Goal: Transaction & Acquisition: Purchase product/service

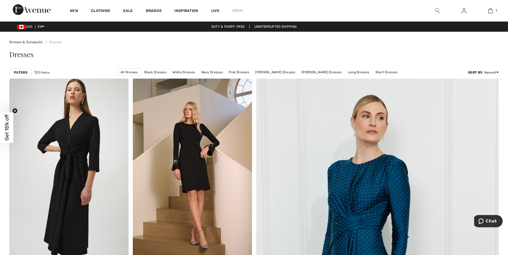
click at [3, 126] on span "Get 15% off" at bounding box center [6, 127] width 13 height 31
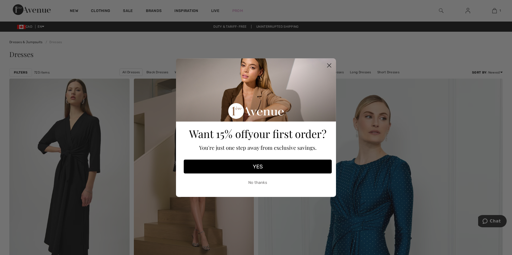
click at [252, 168] on button "YES" at bounding box center [258, 167] width 148 height 14
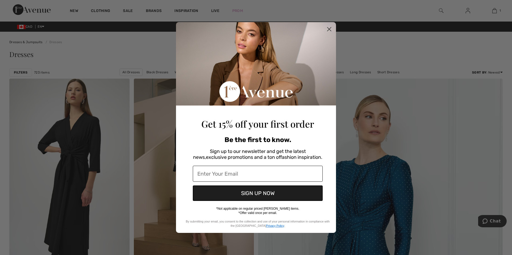
drag, startPoint x: 229, startPoint y: 173, endPoint x: 233, endPoint y: 173, distance: 4.5
click at [229, 173] on input "Enter Your Email" at bounding box center [258, 174] width 130 height 16
type input "lyneaquin@videotron.ca"
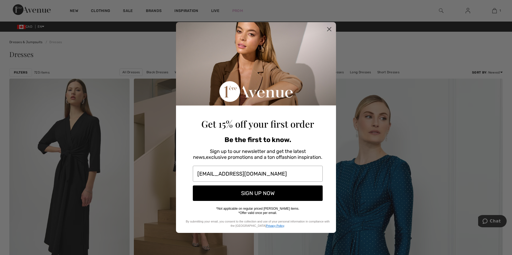
click at [252, 194] on button "SIGN UP NOW" at bounding box center [258, 193] width 130 height 15
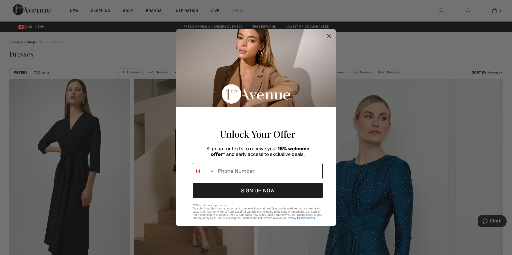
click at [230, 174] on input "Phone Number" at bounding box center [269, 171] width 108 height 15
type input "438-495-4291"
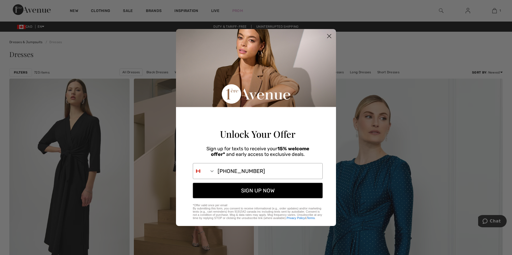
click at [255, 194] on button "SIGN UP NOW" at bounding box center [258, 190] width 130 height 15
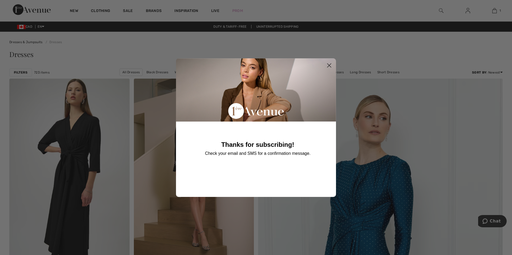
click at [330, 64] on icon "Close dialog" at bounding box center [330, 65] width 4 height 4
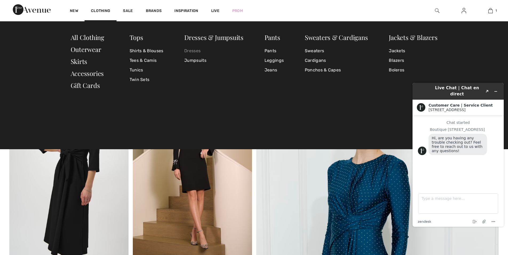
click at [193, 48] on link "Dresses" at bounding box center [213, 51] width 59 height 10
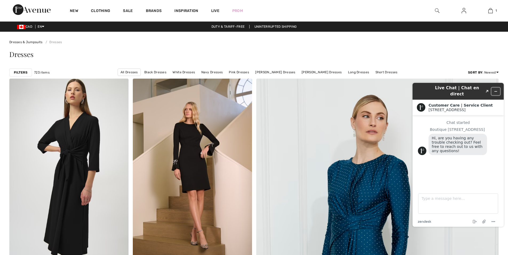
click at [496, 90] on icon "Minimize widget" at bounding box center [496, 92] width 4 height 4
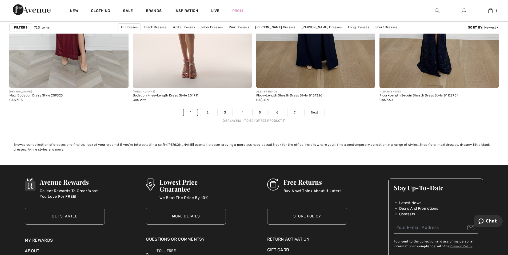
scroll to position [3068, 0]
click at [207, 112] on link "2" at bounding box center [207, 112] width 15 height 7
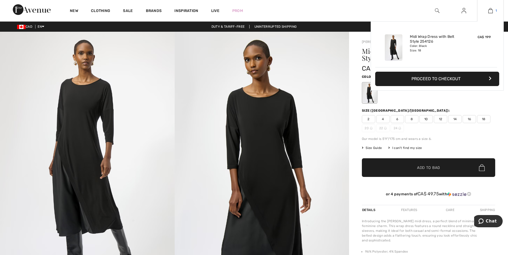
click at [490, 10] on img at bounding box center [490, 10] width 5 height 6
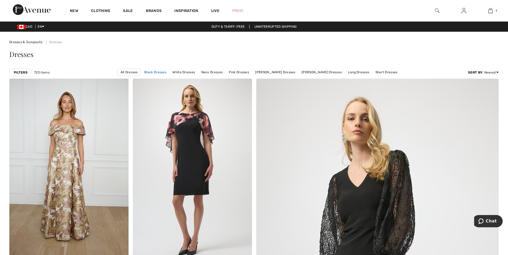
click at [162, 73] on link "Black Dresses" at bounding box center [155, 72] width 27 height 7
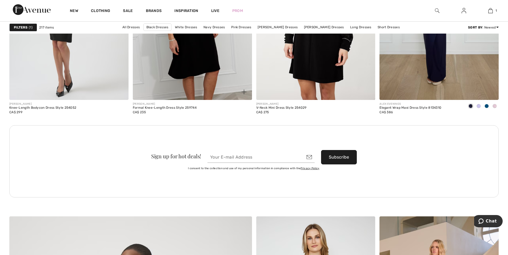
scroll to position [1467, 0]
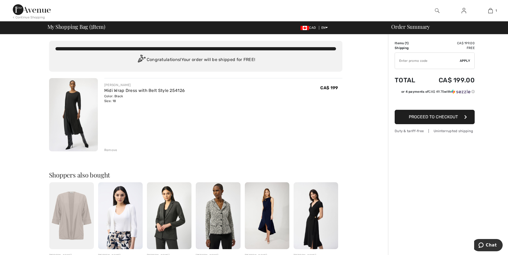
click at [440, 117] on span "Proceed to Checkout" at bounding box center [433, 116] width 49 height 5
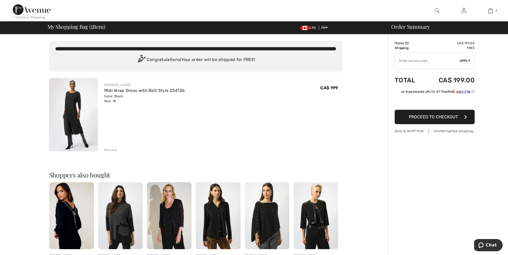
click at [430, 61] on input "TEXT" at bounding box center [427, 61] width 65 height 16
click at [426, 117] on span "Proceed to Checkout" at bounding box center [433, 116] width 49 height 5
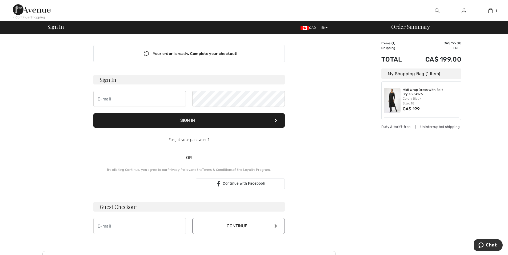
click at [37, 102] on div "Your order is ready. Complete your checkout! Sign In Sign In Forgot your passwo…" at bounding box center [189, 186] width 372 height 305
click at [24, 108] on div "Your order is ready. Complete your checkout! Sign In Sign In Forgot your passwo…" at bounding box center [189, 186] width 372 height 305
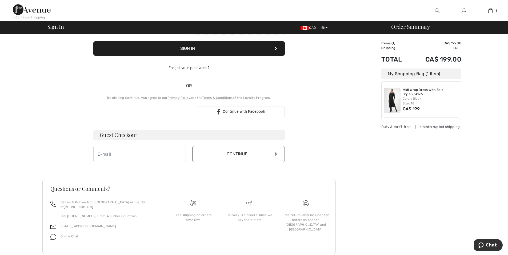
scroll to position [80, 0]
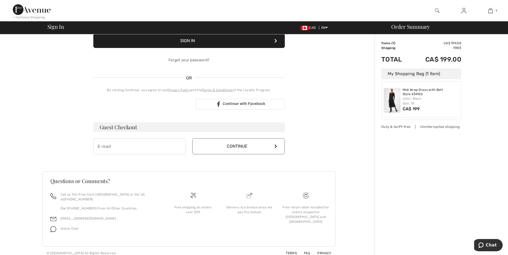
click at [33, 12] on img at bounding box center [32, 9] width 38 height 11
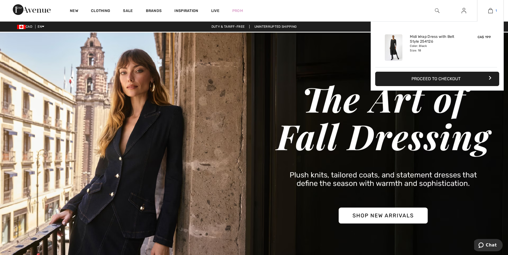
click at [491, 9] on img at bounding box center [490, 10] width 5 height 6
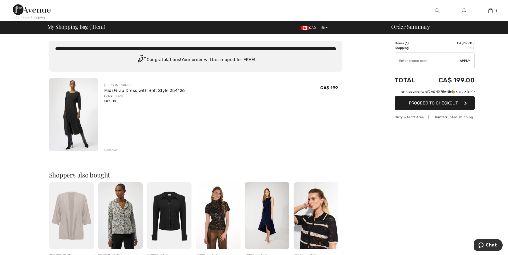
click at [418, 61] on input "TEXT" at bounding box center [427, 61] width 65 height 16
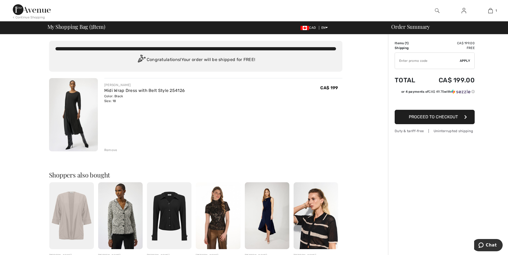
paste input "EXTRA15"
click at [466, 60] on span "Apply" at bounding box center [465, 60] width 11 height 5
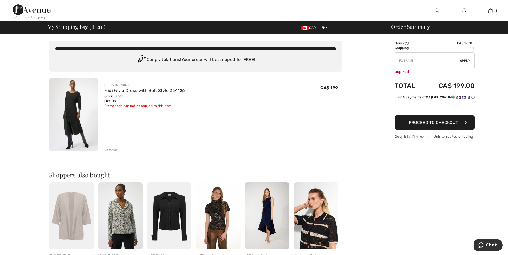
click at [424, 62] on input "TEXT" at bounding box center [427, 61] width 65 height 16
drag, startPoint x: 386, startPoint y: 59, endPoint x: 375, endPoint y: 58, distance: 11.0
click at [376, 58] on div "You are only CA$ 0.00 away from FREE SHIPPING! Continue Shopping > Congratulati…" at bounding box center [255, 204] width 505 height 341
paste input "NEW10"
type input "NEW10"
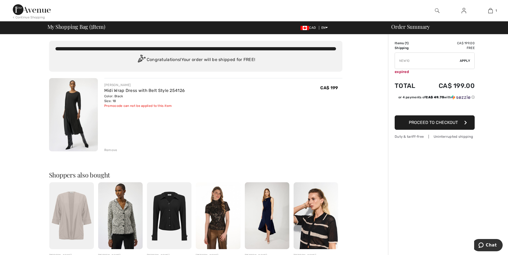
click at [467, 58] on div "✔ Apply Remove" at bounding box center [435, 61] width 80 height 17
click at [467, 59] on span "Apply" at bounding box center [465, 60] width 11 height 5
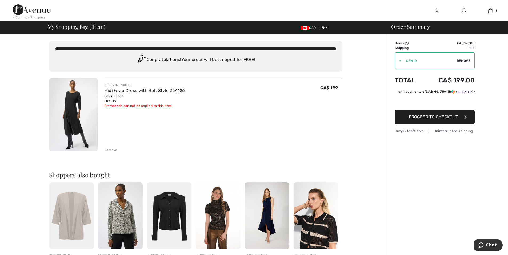
click at [433, 114] on button "Proceed to Checkout" at bounding box center [435, 117] width 80 height 14
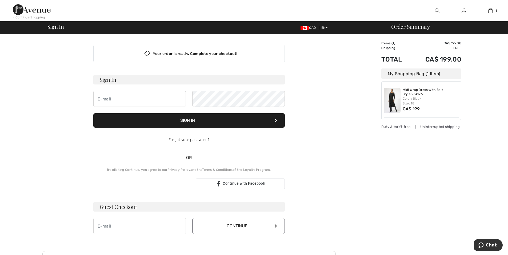
click at [44, 104] on div "Your order is ready. Complete your checkout! Sign In Sign In Forgot your passwo…" at bounding box center [188, 186] width 293 height 305
drag, startPoint x: 495, startPoint y: 88, endPoint x: 453, endPoint y: 94, distance: 42.9
click at [495, 88] on div "Order Summary Details Items ( 1 ) CA$ 199.00 Promo code CA$ 0.00 Shipping Free …" at bounding box center [441, 186] width 133 height 305
click at [311, 190] on div "Your order is ready. Complete your checkout! Sign In Sign In Forgot your passwo…" at bounding box center [188, 186] width 293 height 305
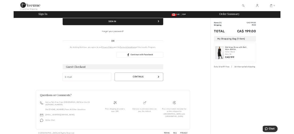
scroll to position [80, 0]
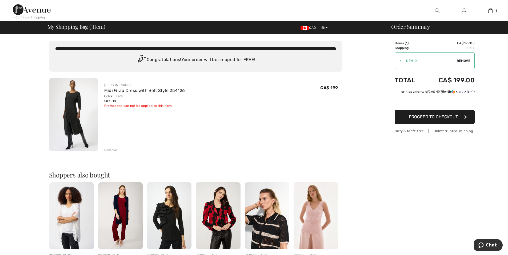
click at [433, 118] on span "Proceed to Checkout" at bounding box center [433, 116] width 49 height 5
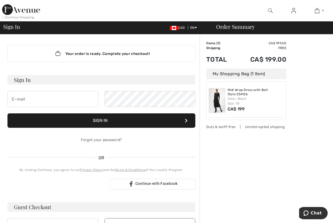
scroll to position [107, 0]
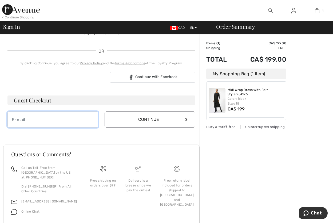
click at [35, 120] on input "email" at bounding box center [52, 120] width 91 height 16
type input "[EMAIL_ADDRESS][DOMAIN_NAME]"
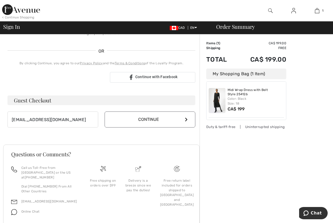
click at [151, 121] on button "Continue" at bounding box center [150, 120] width 91 height 16
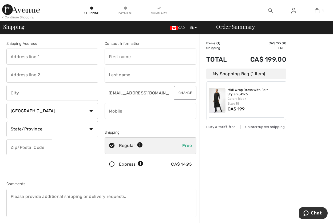
click at [45, 57] on input "text" at bounding box center [52, 57] width 92 height 16
type input "9363 [PERSON_NAME]"
click at [131, 54] on input "text" at bounding box center [151, 57] width 92 height 16
type input "Lyne"
type input "Aquin"
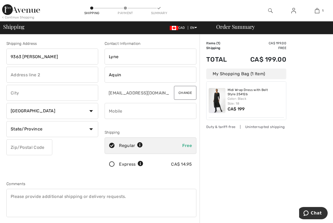
click at [130, 113] on input "phone" at bounding box center [151, 111] width 92 height 16
type input "4384954291"
click at [57, 127] on select "State/Province [GEOGRAPHIC_DATA] [GEOGRAPHIC_DATA] [GEOGRAPHIC_DATA] [GEOGRAPHI…" at bounding box center [52, 129] width 92 height 16
select select "QC"
click at [6, 121] on select "State/Province [GEOGRAPHIC_DATA] [GEOGRAPHIC_DATA] [GEOGRAPHIC_DATA] [GEOGRAPHI…" at bounding box center [52, 129] width 92 height 16
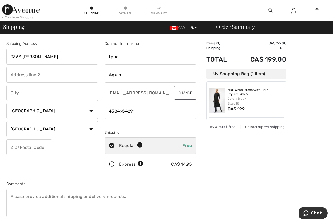
click at [30, 146] on input "text" at bounding box center [29, 147] width 46 height 16
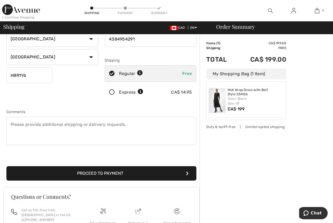
scroll to position [80, 0]
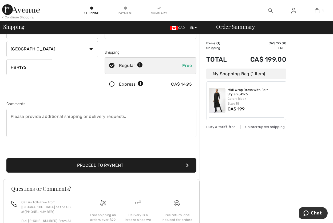
type input "H8R1Y6"
click at [95, 163] on button "Proceed to Payment" at bounding box center [101, 165] width 190 height 14
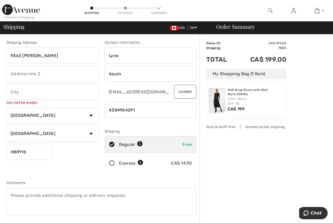
scroll to position [0, 0]
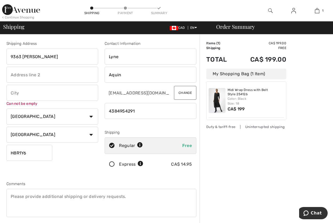
click at [30, 94] on input "text" at bounding box center [52, 93] width 92 height 16
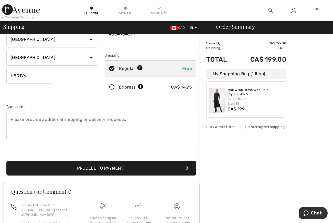
scroll to position [80, 0]
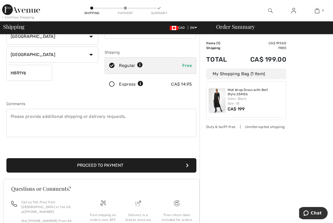
type input "Lasalle"
click at [118, 163] on button "Proceed to Payment" at bounding box center [101, 165] width 190 height 14
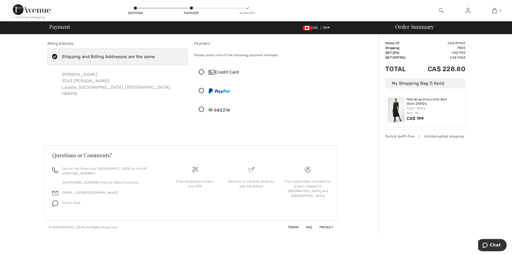
click at [200, 73] on icon at bounding box center [201, 73] width 14 height 6
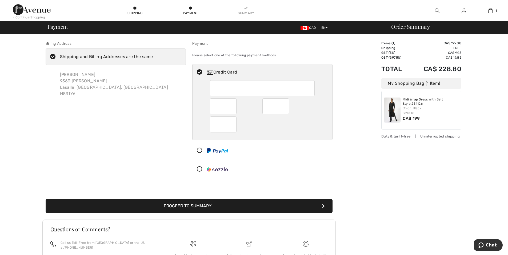
click at [1, 142] on div "Billing Address Shipping and Billing Addresses are the same [PERSON_NAME] [STRE…" at bounding box center [254, 171] width 508 height 274
click at [186, 205] on button "Proceed to Summary" at bounding box center [189, 206] width 287 height 14
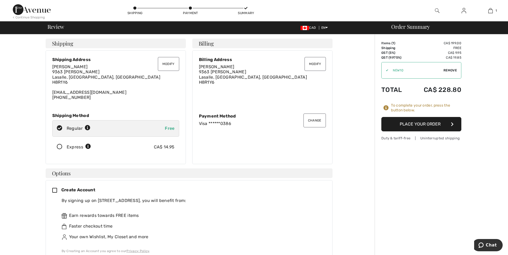
click at [415, 123] on button "Place Your Order" at bounding box center [421, 124] width 80 height 14
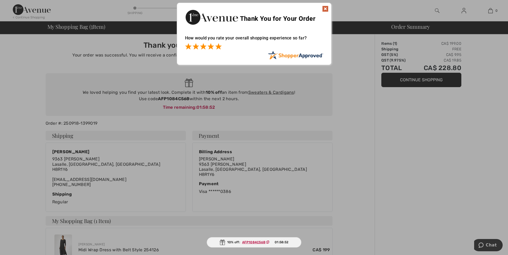
click at [219, 46] on span at bounding box center [218, 46] width 6 height 6
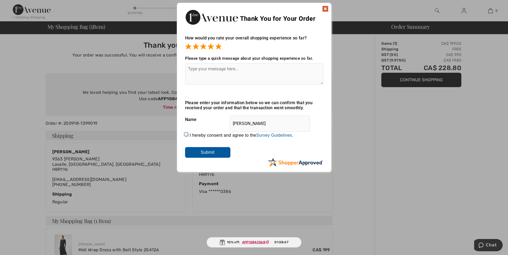
click at [186, 135] on input "I hereby consent and agree to the By submitting a review, you grant permission …" at bounding box center [186, 134] width 3 height 3
checkbox input "true"
click at [200, 153] on input "Submit" at bounding box center [207, 152] width 45 height 11
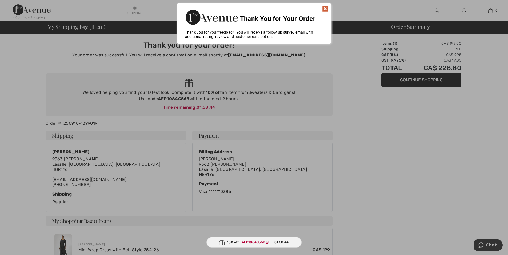
click at [325, 8] on img at bounding box center [325, 9] width 6 height 6
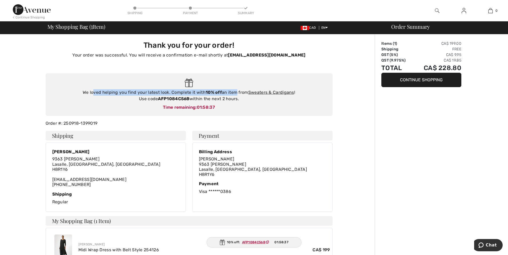
drag, startPoint x: 94, startPoint y: 92, endPoint x: 235, endPoint y: 93, distance: 141.1
click at [235, 93] on div "We loved helping you find your latest look. Complete it with 10% off an item fr…" at bounding box center [189, 95] width 276 height 13
drag, startPoint x: 189, startPoint y: 99, endPoint x: 159, endPoint y: 99, distance: 30.4
click at [159, 99] on strong "AFP1084C56B" at bounding box center [173, 98] width 31 height 5
copy strong "AFP1084C56B"
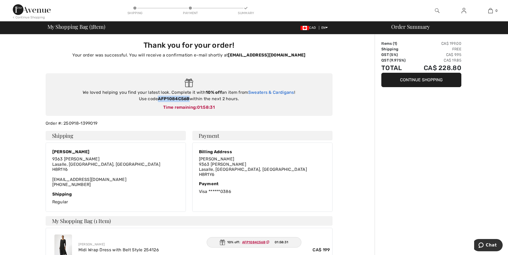
click at [262, 93] on link "Sweaters & Cardigans" at bounding box center [271, 92] width 46 height 5
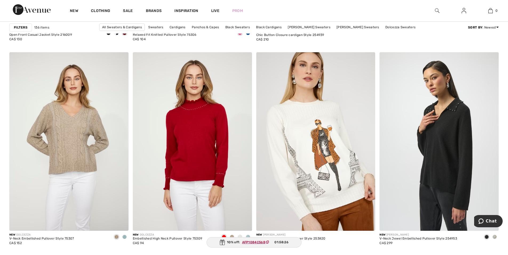
scroll to position [454, 0]
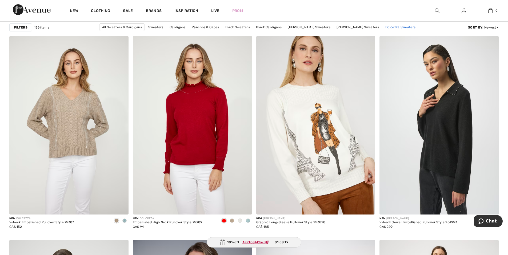
click at [390, 27] on link "Dolcezza Sweaters" at bounding box center [400, 27] width 35 height 7
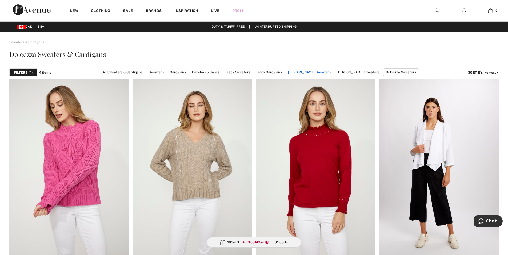
click at [323, 71] on link "[PERSON_NAME] Sweaters" at bounding box center [309, 72] width 48 height 7
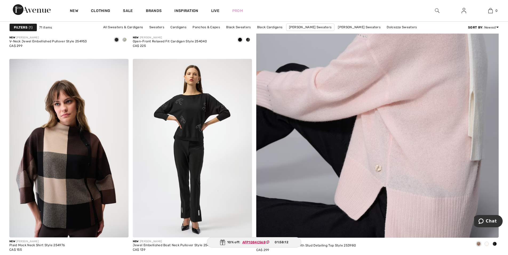
scroll to position [240, 0]
